Goal: Task Accomplishment & Management: Use online tool/utility

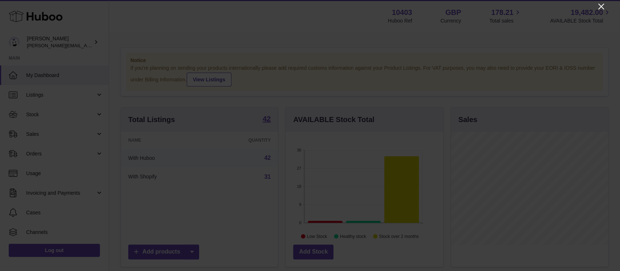
click at [601, 5] on icon "Close" at bounding box center [601, 6] width 9 height 9
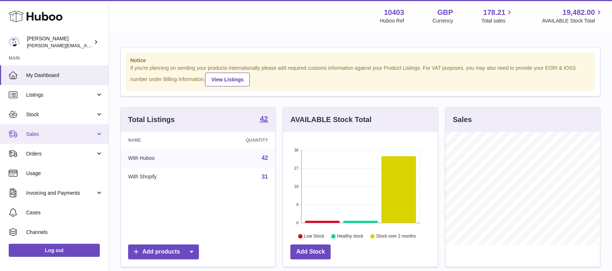
click at [42, 133] on span "Sales" at bounding box center [60, 134] width 69 height 7
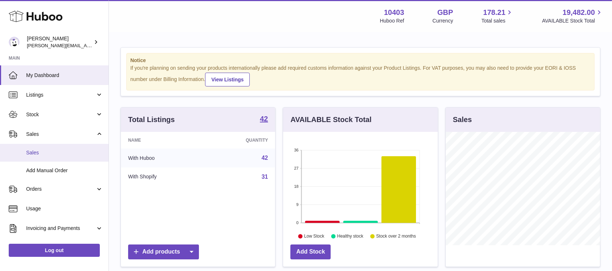
click at [41, 145] on link "Sales" at bounding box center [54, 153] width 109 height 18
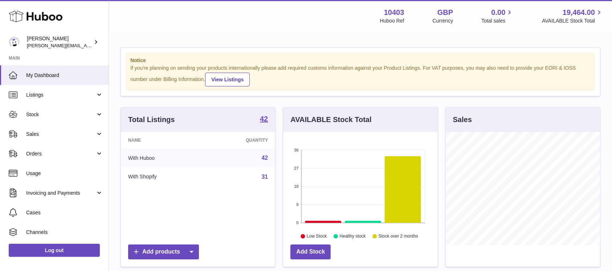
scroll to position [113, 154]
click at [44, 132] on span "Sales" at bounding box center [60, 134] width 69 height 7
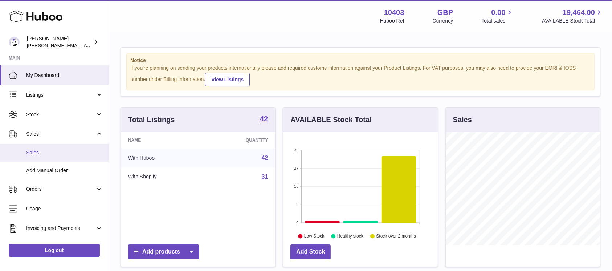
click at [46, 148] on link "Sales" at bounding box center [54, 153] width 109 height 18
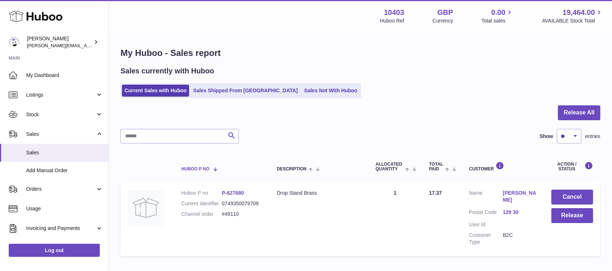
scroll to position [46, 0]
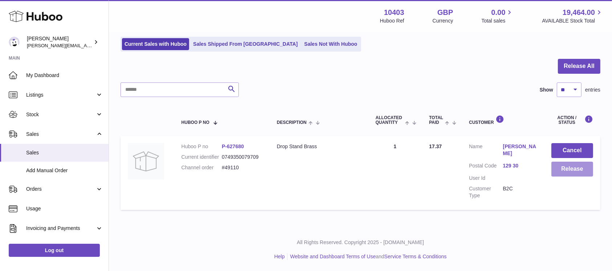
click at [570, 170] on button "Release" at bounding box center [573, 169] width 42 height 15
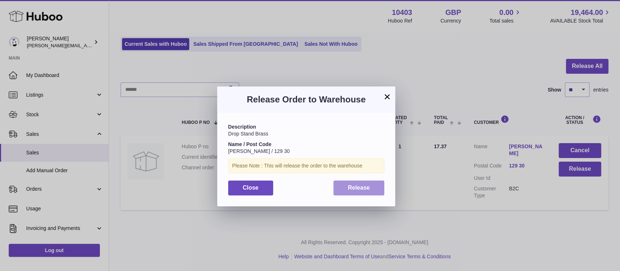
click at [353, 191] on button "Release" at bounding box center [358, 188] width 51 height 15
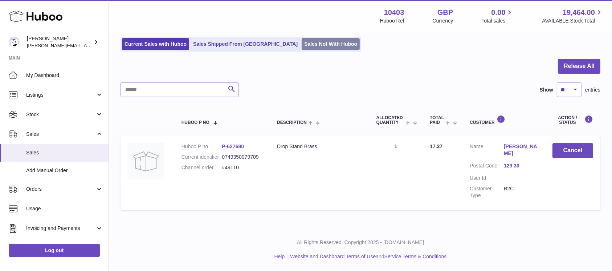
click at [302, 44] on link "Sales Not With Huboo" at bounding box center [331, 44] width 58 height 12
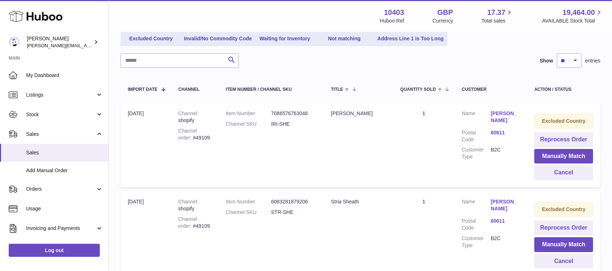
scroll to position [97, 0]
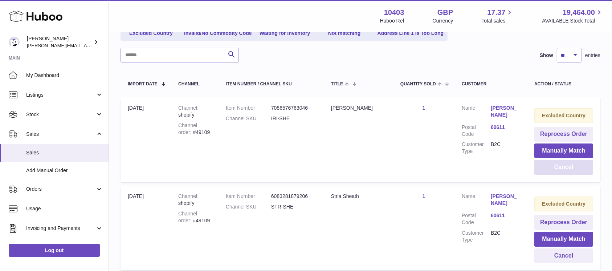
click at [568, 167] on button "Cancel" at bounding box center [564, 167] width 59 height 15
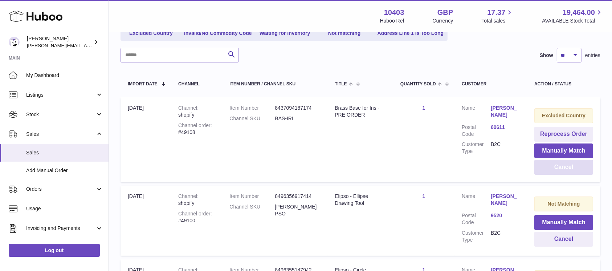
click at [568, 167] on button "Cancel" at bounding box center [564, 167] width 59 height 15
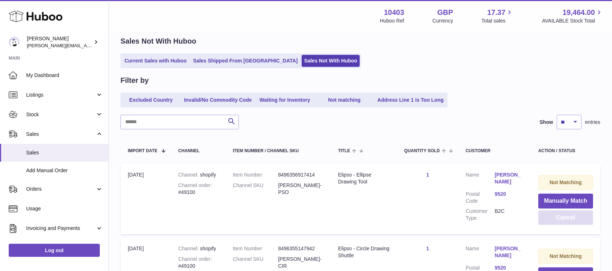
scroll to position [0, 0]
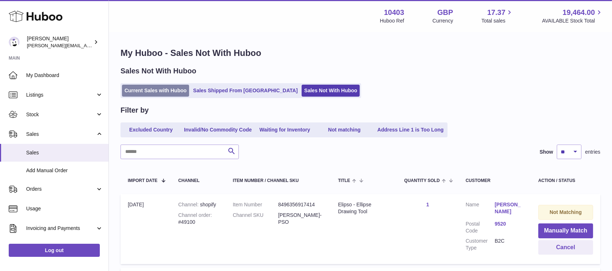
click at [128, 96] on link "Current Sales with Huboo" at bounding box center [155, 91] width 67 height 12
